Goal: Task Accomplishment & Management: Complete application form

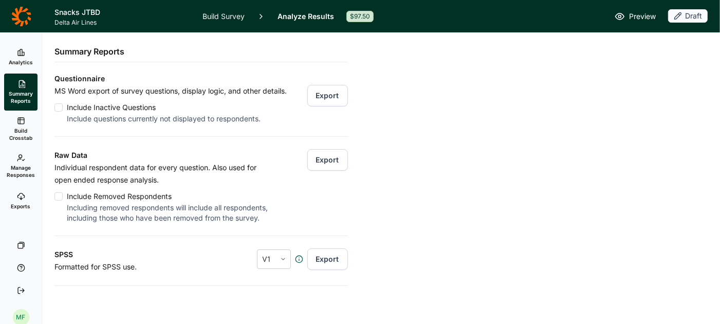
scroll to position [135, 0]
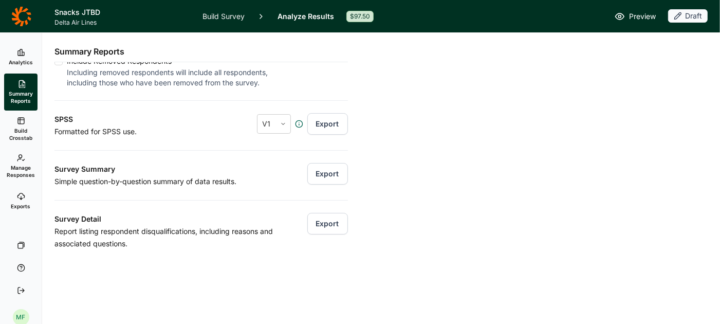
click at [215, 16] on link "Build Survey" at bounding box center [224, 16] width 42 height 32
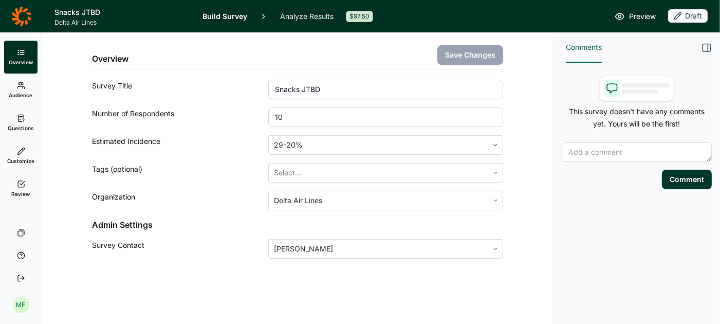
click at [18, 123] on link "Questions" at bounding box center [20, 122] width 33 height 33
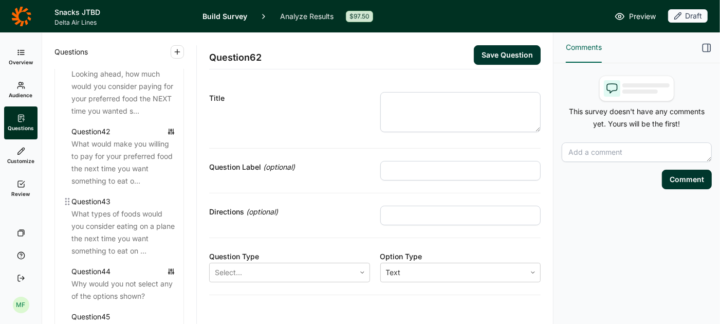
scroll to position [3061, 0]
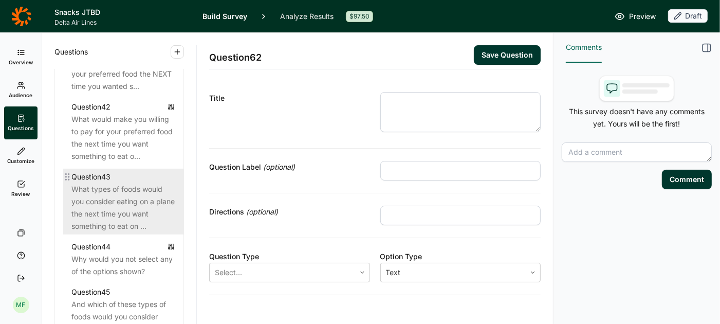
click at [118, 195] on div "What types of foods would you consider eating on a plane the next time you want…" at bounding box center [123, 207] width 104 height 49
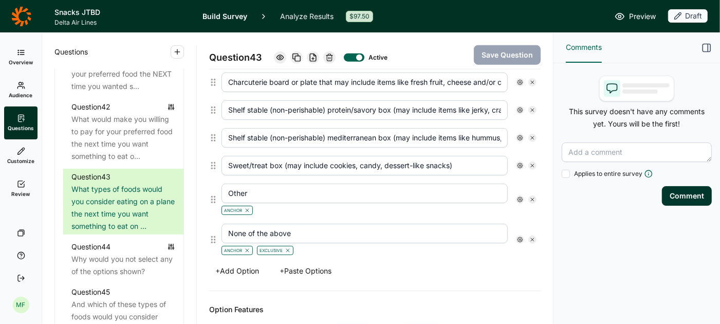
scroll to position [856, 0]
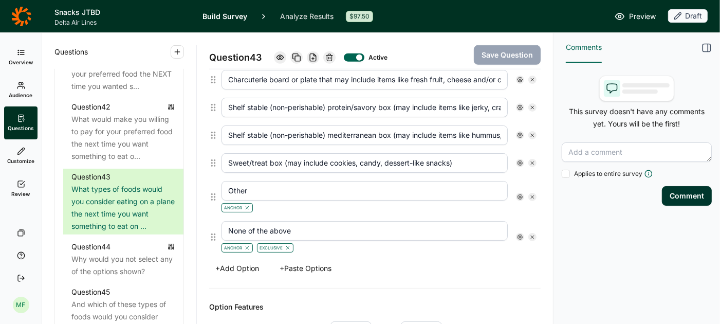
click at [518, 194] on use at bounding box center [520, 196] width 5 height 5
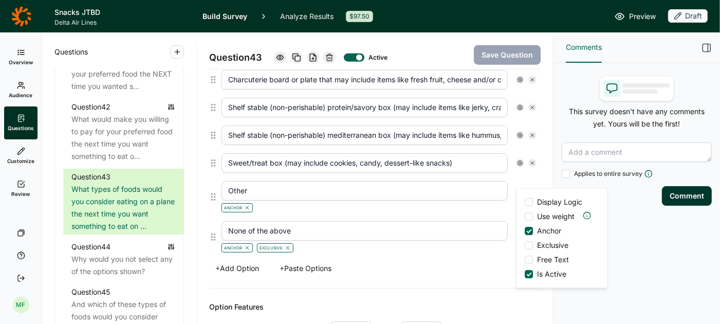
click at [528, 261] on div at bounding box center [529, 260] width 8 height 8
click at [525, 260] on input "Free Text" at bounding box center [525, 260] width 0 height 0
click at [270, 181] on input "Other" at bounding box center [365, 191] width 286 height 20
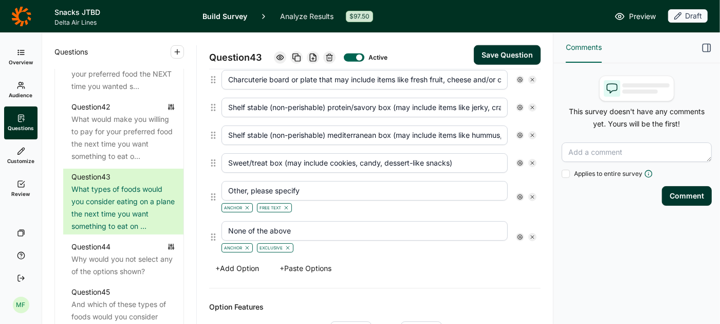
type input "Other, please specify"
click at [508, 57] on button "Save Question" at bounding box center [507, 55] width 67 height 20
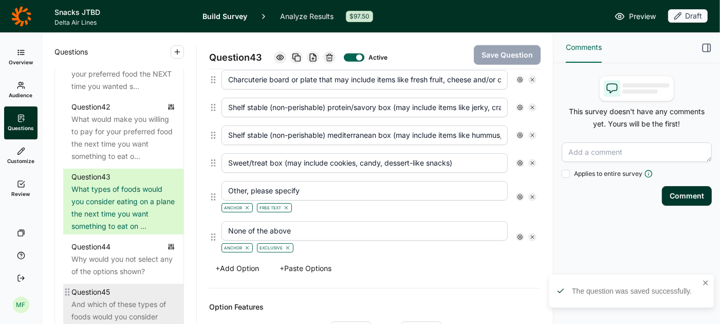
click at [135, 298] on div "And which of these types of foods would you consider purchasing from the airlin…" at bounding box center [123, 322] width 104 height 49
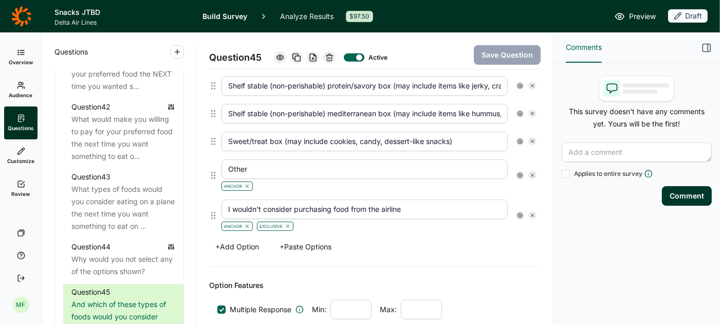
scroll to position [886, 0]
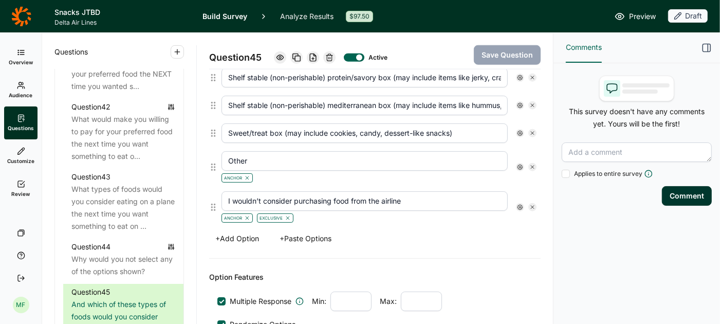
click at [252, 153] on input "Other" at bounding box center [365, 161] width 286 height 20
type input "Other, please specify"
click at [519, 165] on use at bounding box center [520, 167] width 5 height 5
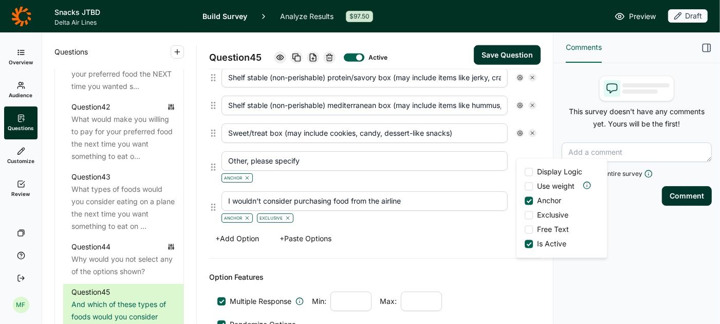
click at [528, 229] on div at bounding box center [529, 230] width 8 height 8
click at [525, 230] on input "Free Text" at bounding box center [525, 230] width 0 height 0
click at [500, 55] on button "Save Question" at bounding box center [507, 55] width 67 height 20
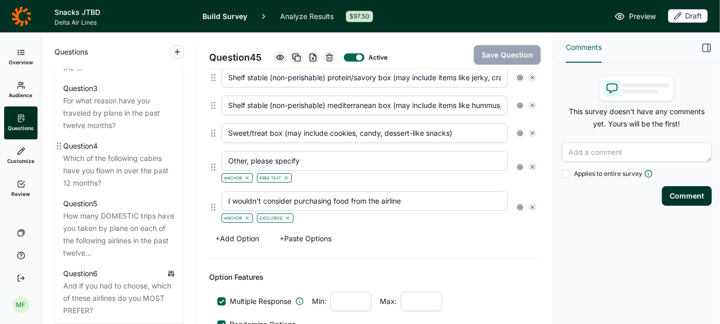
scroll to position [0, 0]
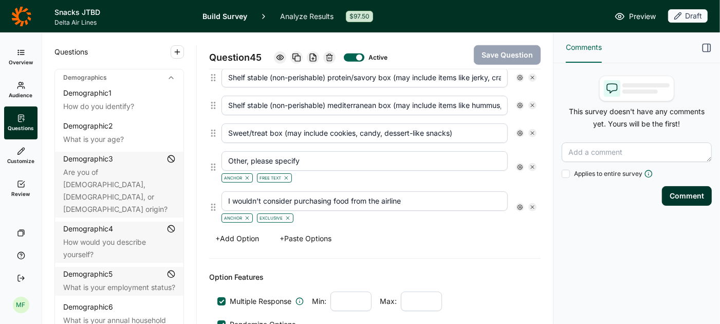
click at [209, 16] on link "Build Survey" at bounding box center [225, 16] width 45 height 32
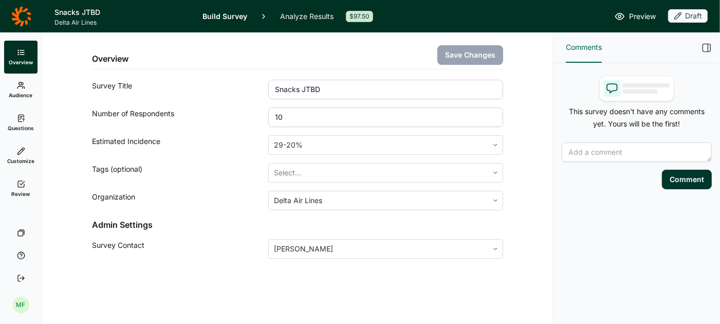
click at [289, 114] on input "10" at bounding box center [385, 117] width 235 height 20
type input "1"
type input "2000"
click at [464, 55] on button "Save Changes" at bounding box center [471, 55] width 66 height 20
click at [21, 187] on icon at bounding box center [21, 184] width 8 height 8
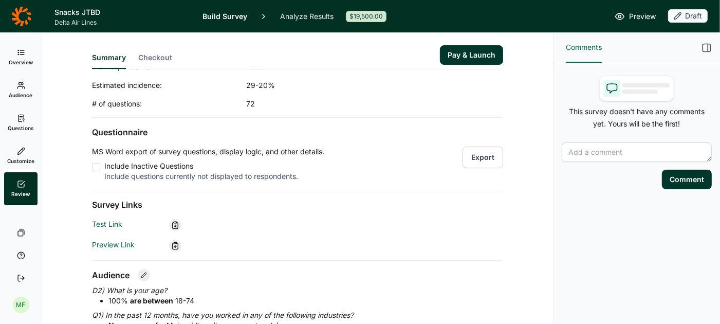
scroll to position [59, 0]
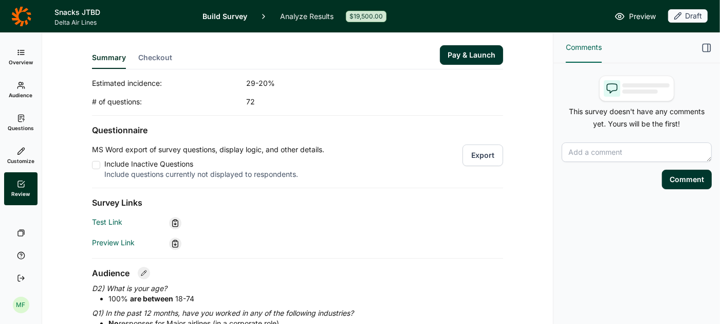
click at [482, 151] on button "Export" at bounding box center [483, 155] width 41 height 22
click at [177, 221] on icon at bounding box center [175, 223] width 8 height 8
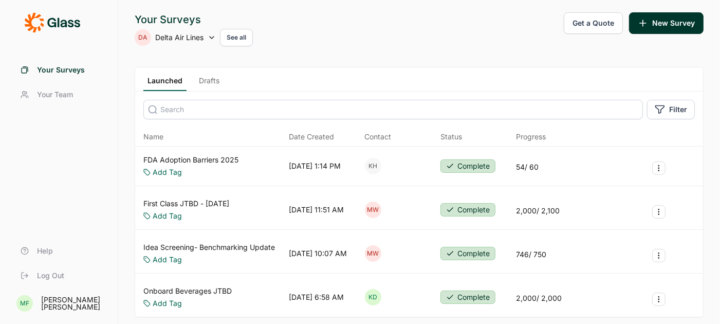
click at [211, 38] on icon at bounding box center [212, 37] width 8 height 8
type input "upstart"
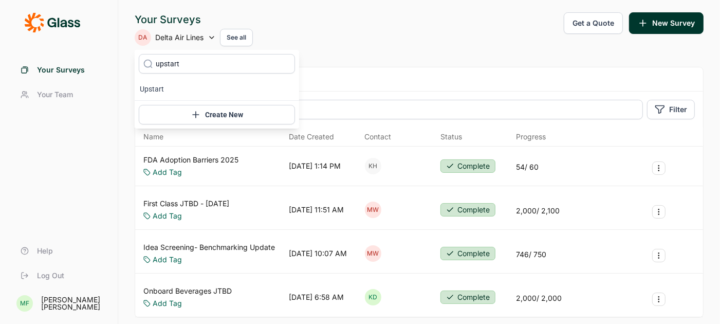
click at [149, 95] on icon at bounding box center [148, 63] width 10 height 77
click at [150, 89] on icon at bounding box center [148, 63] width 10 height 77
type input "upstart"
click at [153, 88] on li "Upstart" at bounding box center [217, 89] width 165 height 23
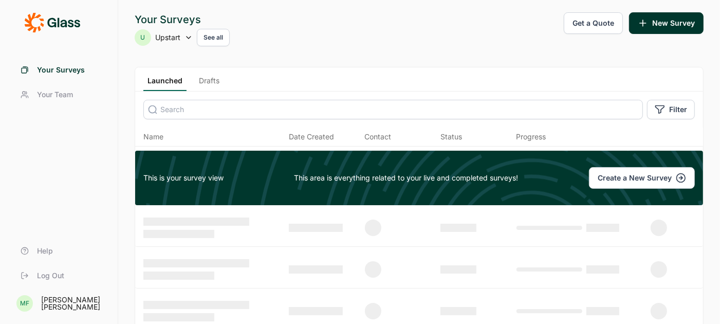
click at [213, 78] on link "Drafts" at bounding box center [209, 83] width 29 height 15
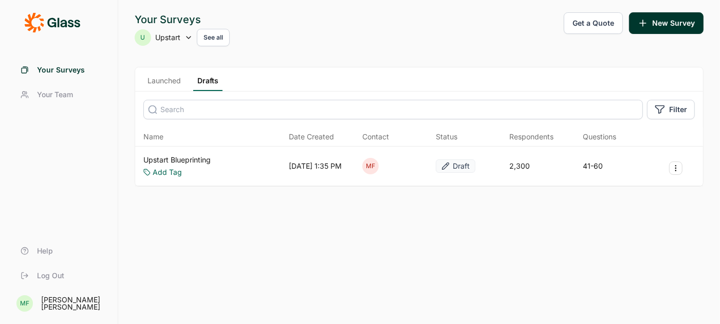
click at [206, 157] on link "Upstart Blueprinting" at bounding box center [176, 160] width 67 height 10
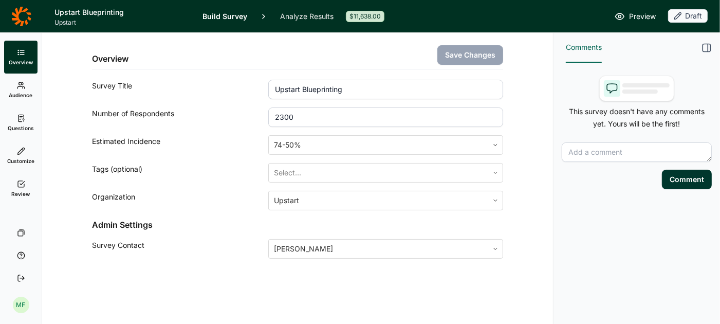
drag, startPoint x: 300, startPoint y: 118, endPoint x: 260, endPoint y: 115, distance: 39.8
click at [261, 115] on div "Number of Respondents 2300" at bounding box center [297, 117] width 411 height 20
type input "250"
click at [475, 58] on button "Save Changes" at bounding box center [471, 55] width 66 height 20
click at [19, 88] on icon at bounding box center [21, 85] width 8 height 8
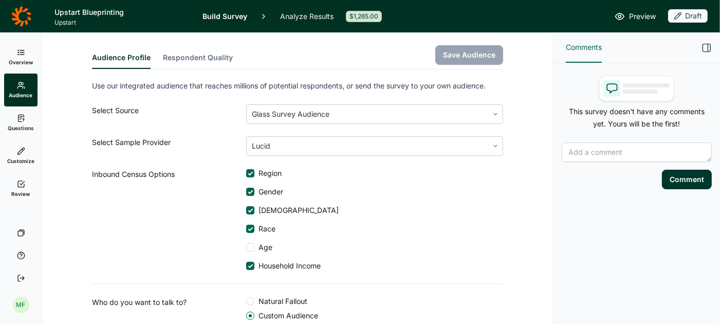
click at [208, 53] on button "Respondent Quality" at bounding box center [198, 60] width 70 height 16
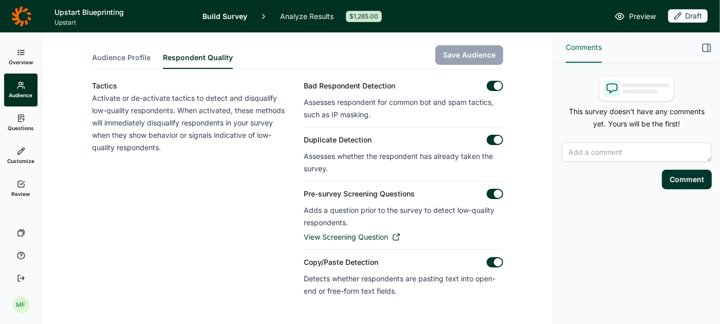
scroll to position [21, 0]
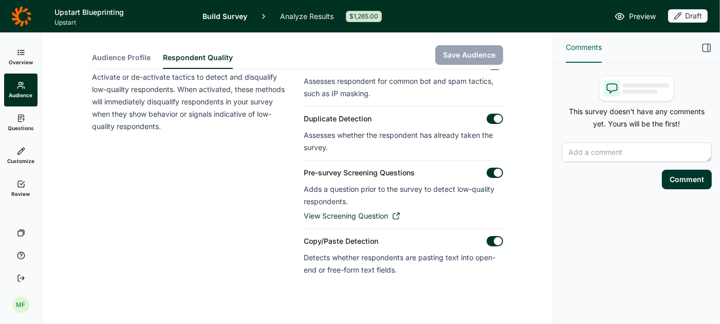
click at [140, 53] on span "Audience Profile" at bounding box center [121, 57] width 59 height 10
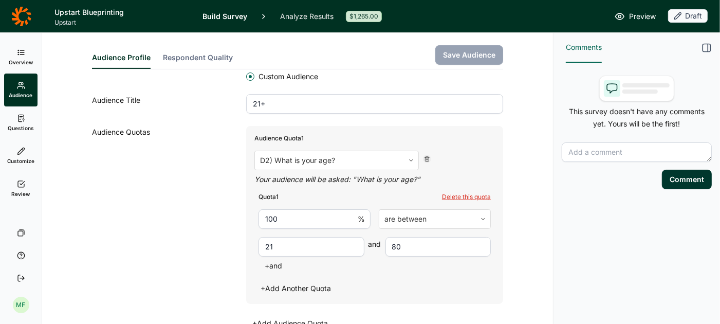
scroll to position [249, 0]
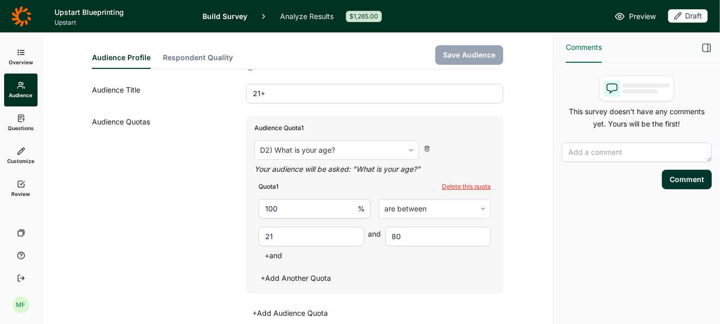
click at [272, 95] on input "21+" at bounding box center [374, 94] width 257 height 20
type input "21-80"
click at [462, 54] on button "Save Audience" at bounding box center [469, 55] width 68 height 20
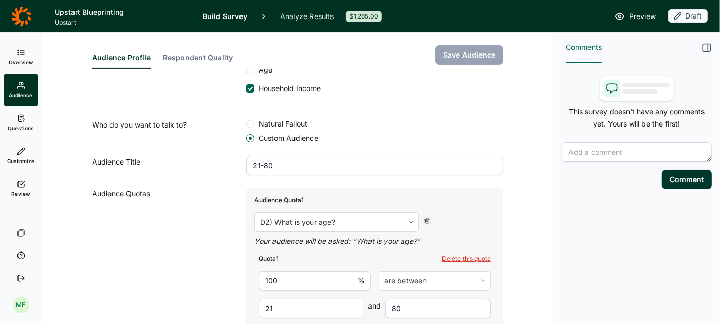
scroll to position [167, 0]
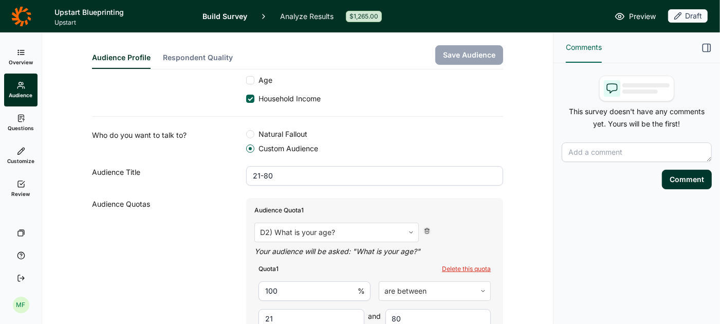
click at [18, 120] on use at bounding box center [21, 118] width 6 height 7
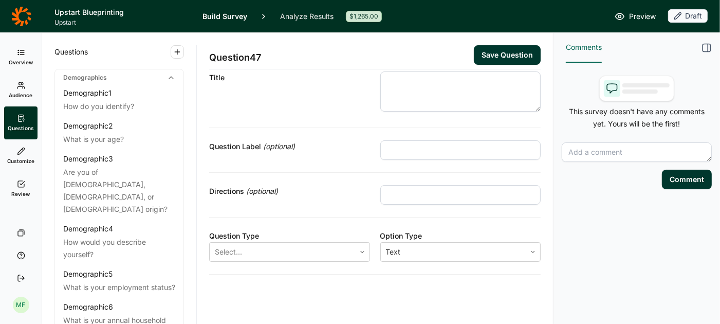
scroll to position [18, 0]
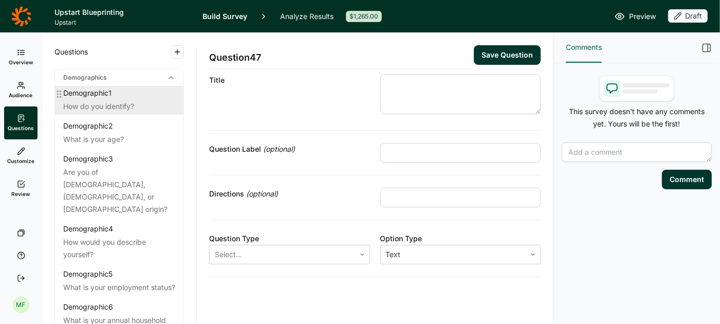
click at [127, 101] on div "How do you identify?" at bounding box center [119, 106] width 112 height 12
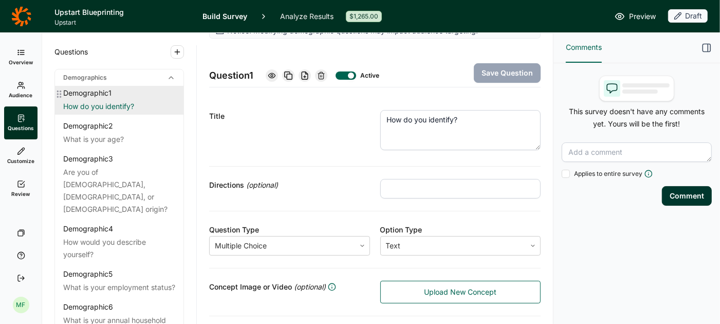
scroll to position [175, 0]
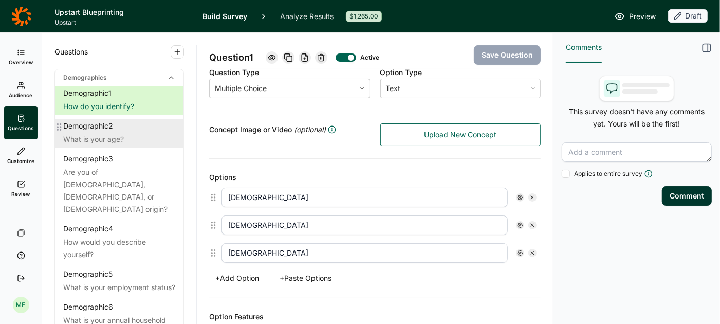
click at [102, 139] on div "What is your age?" at bounding box center [119, 139] width 112 height 12
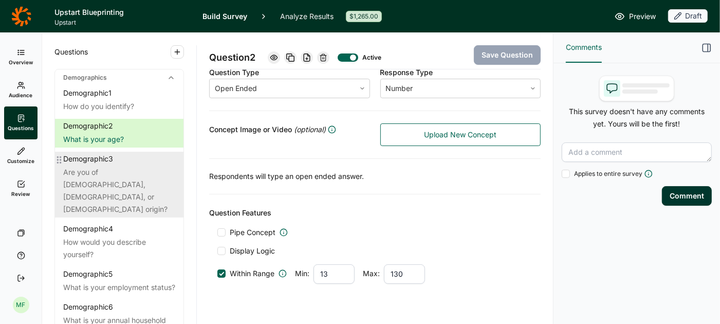
click at [94, 163] on div "Demographic 3 Are you of Hispanic, Latino, or Spanish origin?" at bounding box center [119, 185] width 129 height 66
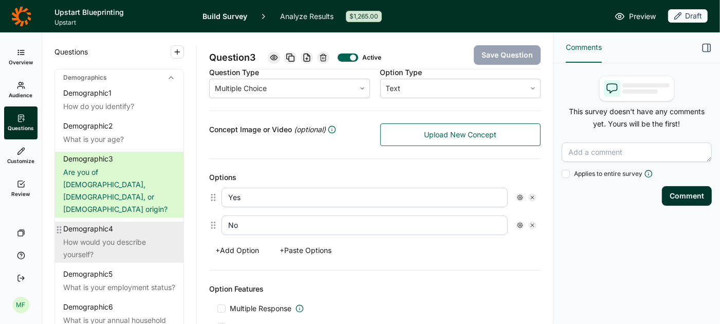
click at [94, 236] on div "How would you describe yourself?" at bounding box center [119, 248] width 112 height 25
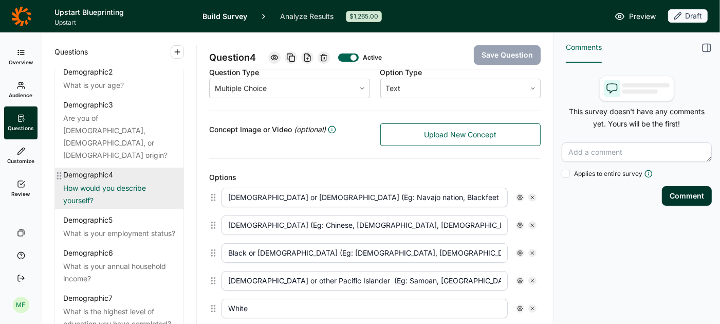
scroll to position [62, 0]
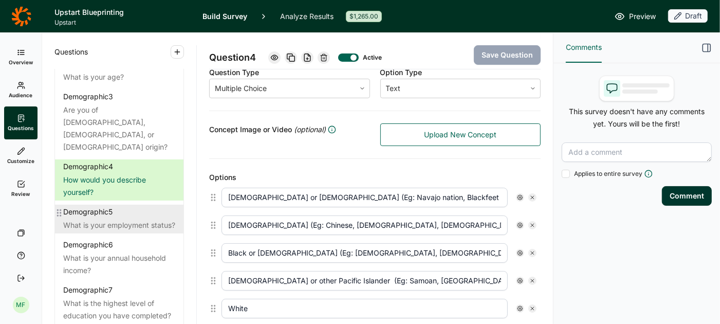
click at [95, 219] on div "What is your employment status?" at bounding box center [119, 225] width 112 height 12
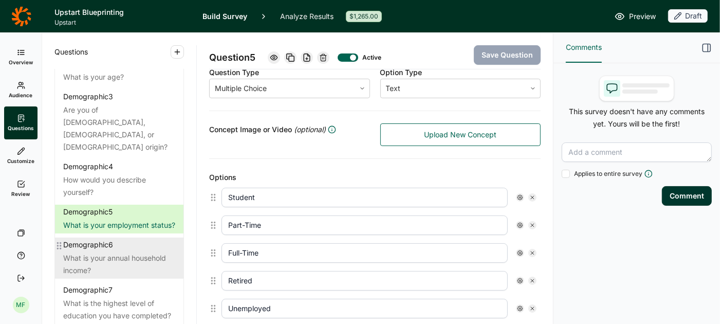
click at [95, 252] on div "What is your annual household income?" at bounding box center [119, 264] width 112 height 25
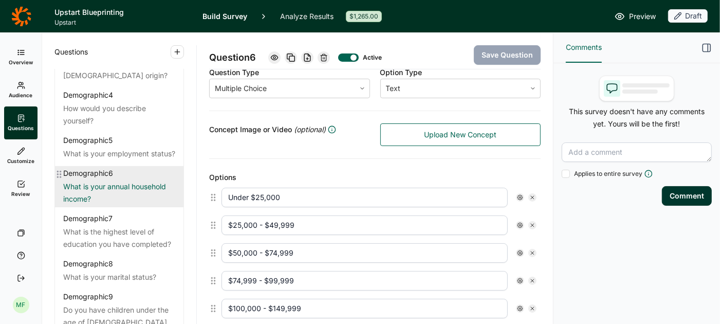
scroll to position [135, 0]
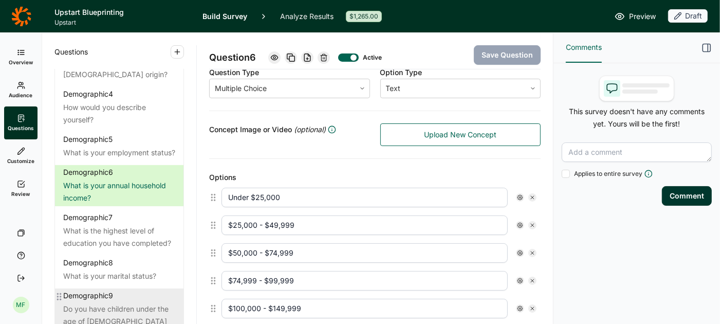
click at [96, 303] on div "Do you have children under the age of [DEMOGRAPHIC_DATA] living in your househo…" at bounding box center [119, 321] width 112 height 37
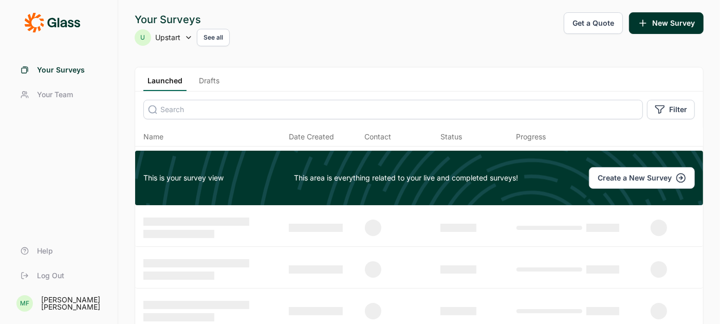
click at [188, 38] on icon at bounding box center [189, 37] width 8 height 8
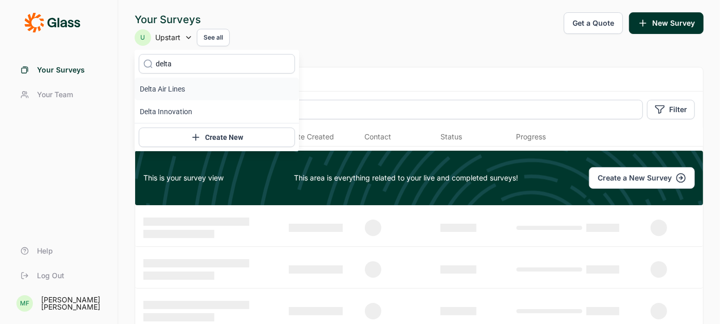
type input "DELTA"
click at [166, 87] on li "Delta Air Lines" at bounding box center [217, 89] width 165 height 23
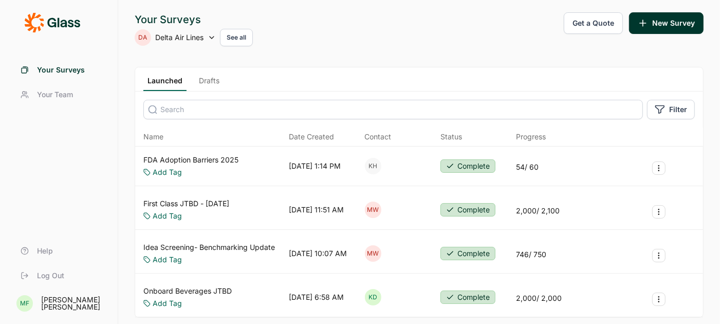
click at [208, 79] on link "Drafts" at bounding box center [209, 83] width 29 height 15
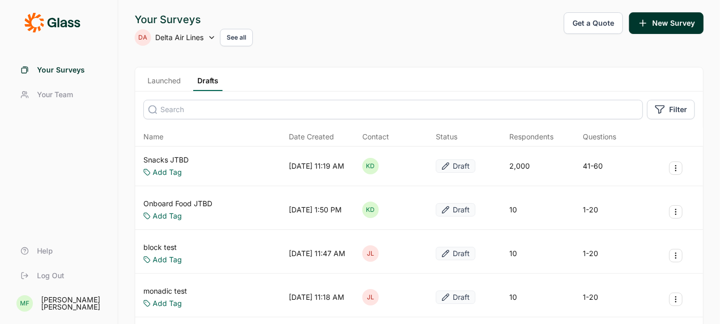
click at [168, 158] on link "Snacks JTBD" at bounding box center [165, 160] width 45 height 10
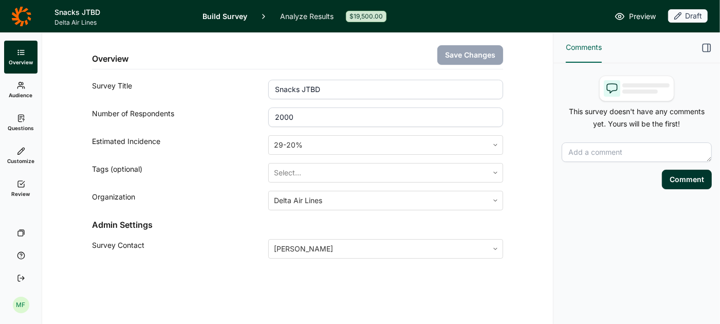
click at [300, 122] on input "2000" at bounding box center [385, 117] width 235 height 20
type input "200"
click at [454, 57] on button "Save Changes" at bounding box center [471, 55] width 66 height 20
click at [17, 89] on link "Audience" at bounding box center [20, 90] width 33 height 33
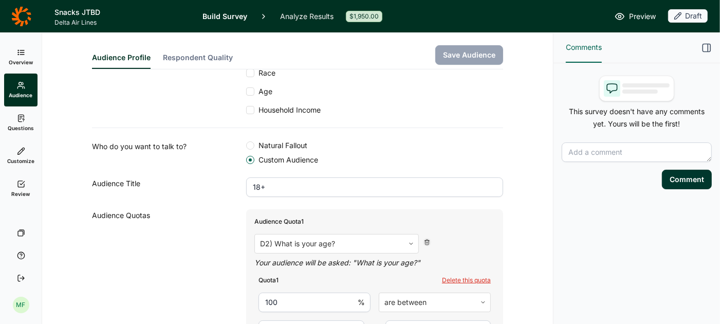
scroll to position [162, 0]
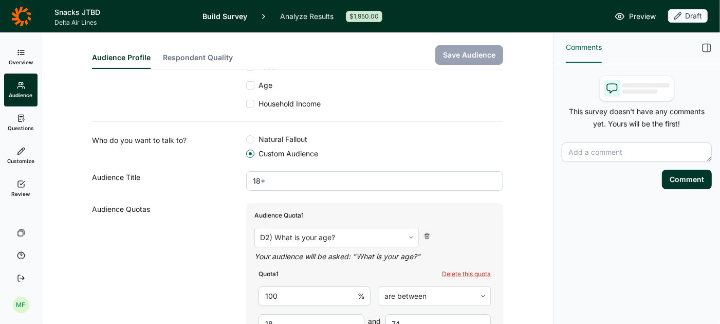
click at [207, 53] on button "Respondent Quality" at bounding box center [198, 60] width 70 height 16
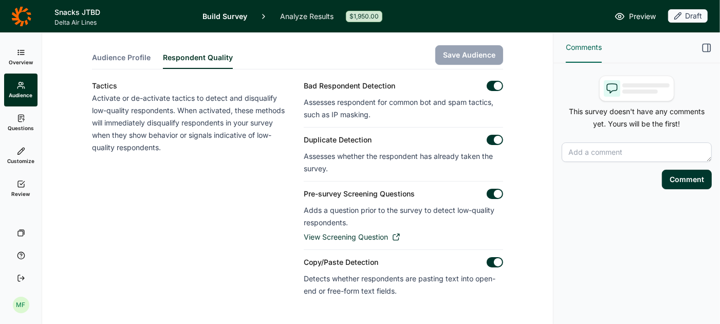
scroll to position [1, 0]
click at [128, 55] on span "Audience Profile" at bounding box center [121, 57] width 59 height 10
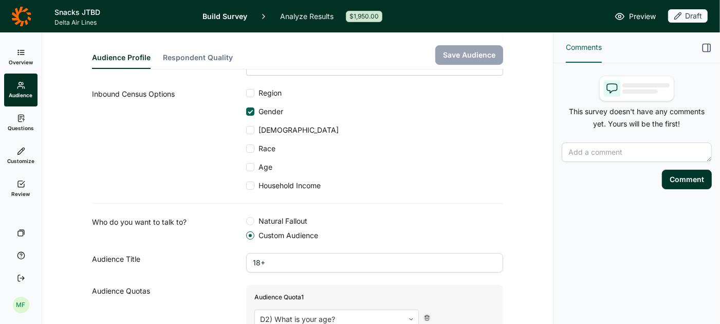
scroll to position [80, 0]
